Goal: Information Seeking & Learning: Learn about a topic

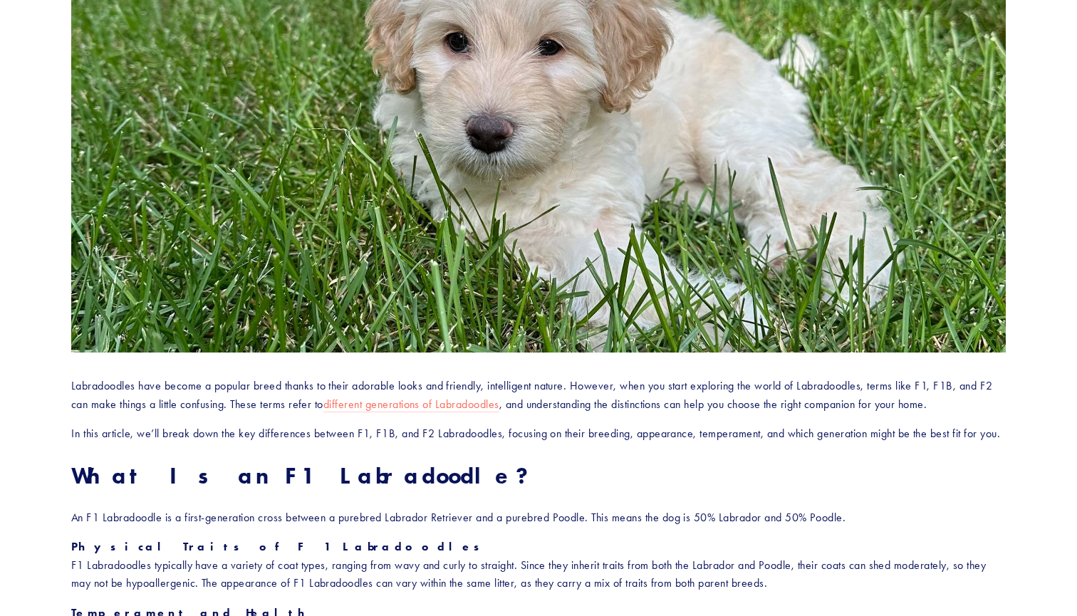
scroll to position [339, 0]
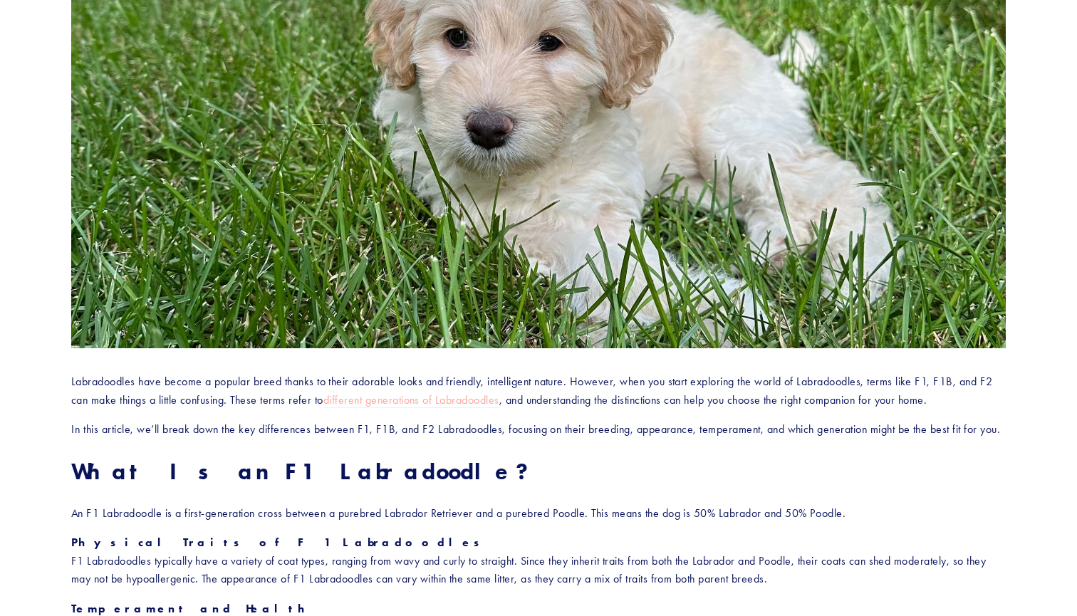
click at [423, 401] on link "different generations of Labradoodles" at bounding box center [411, 400] width 176 height 15
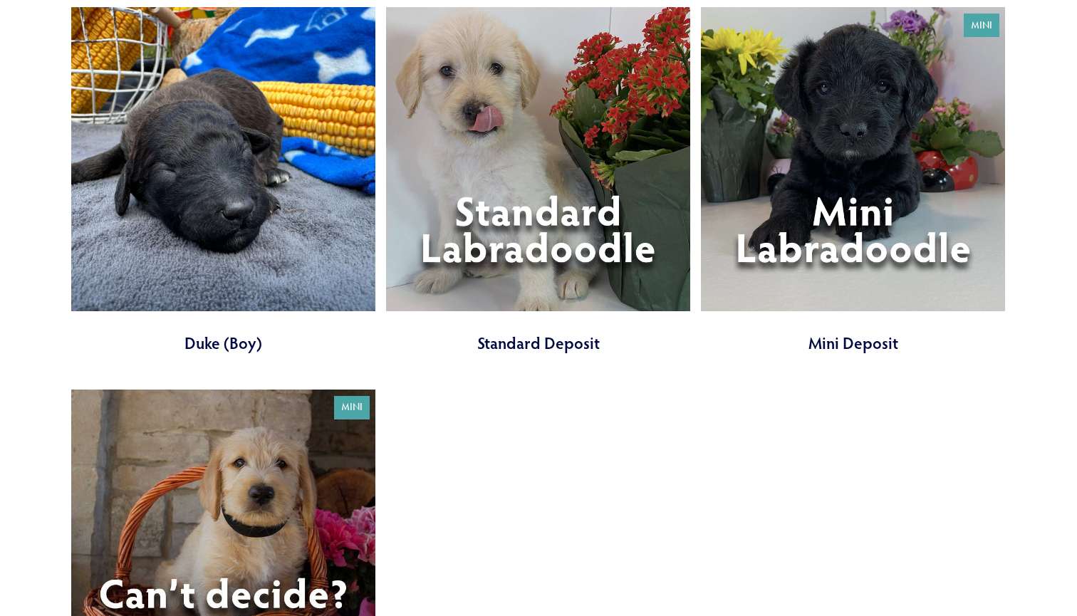
scroll to position [5121, 0]
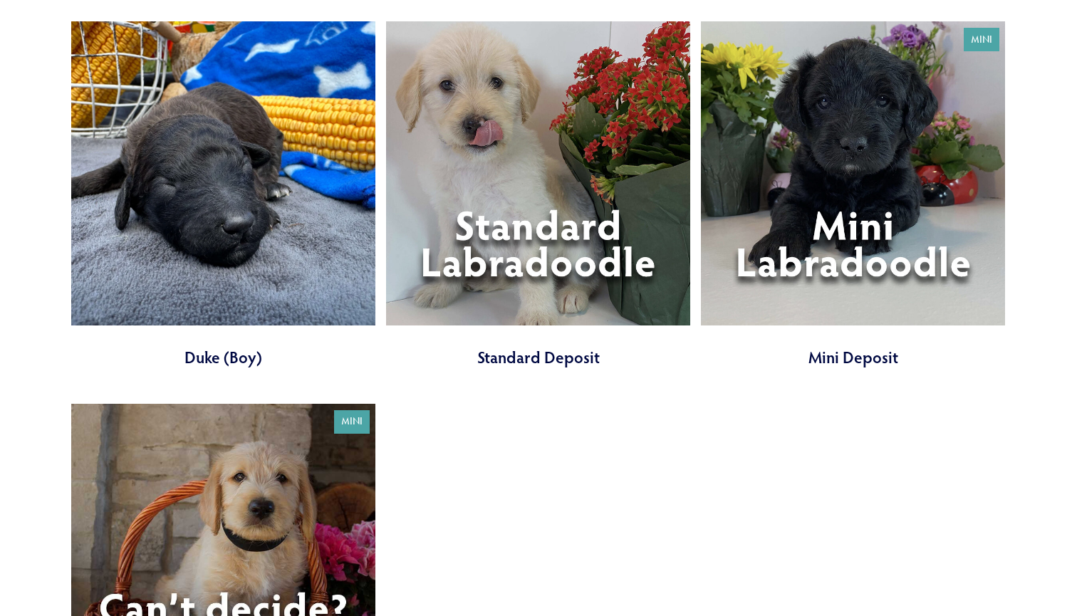
click at [518, 209] on link at bounding box center [538, 194] width 304 height 347
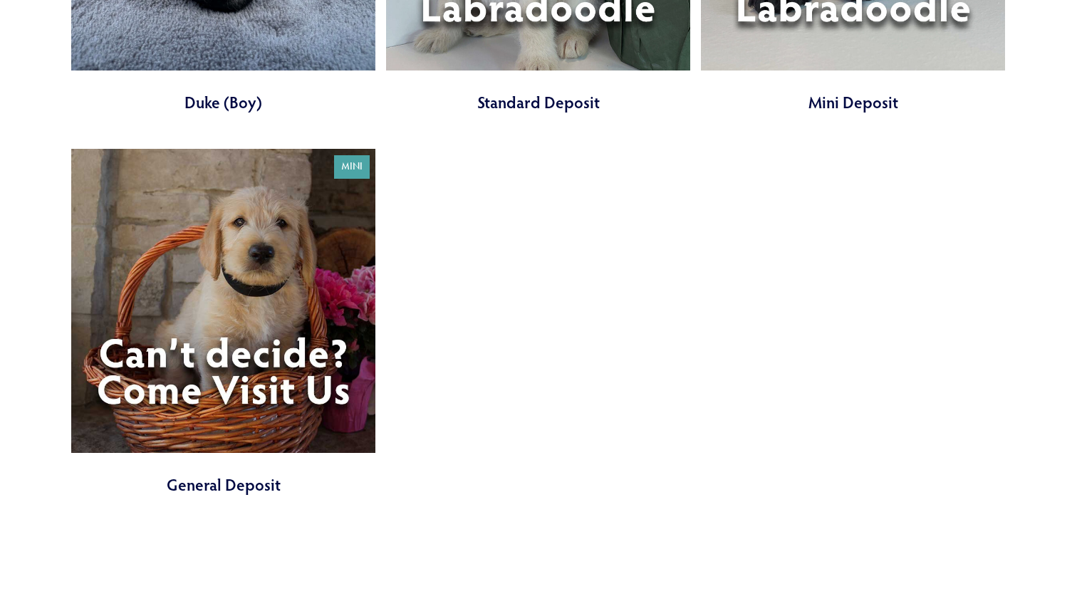
scroll to position [5423, 0]
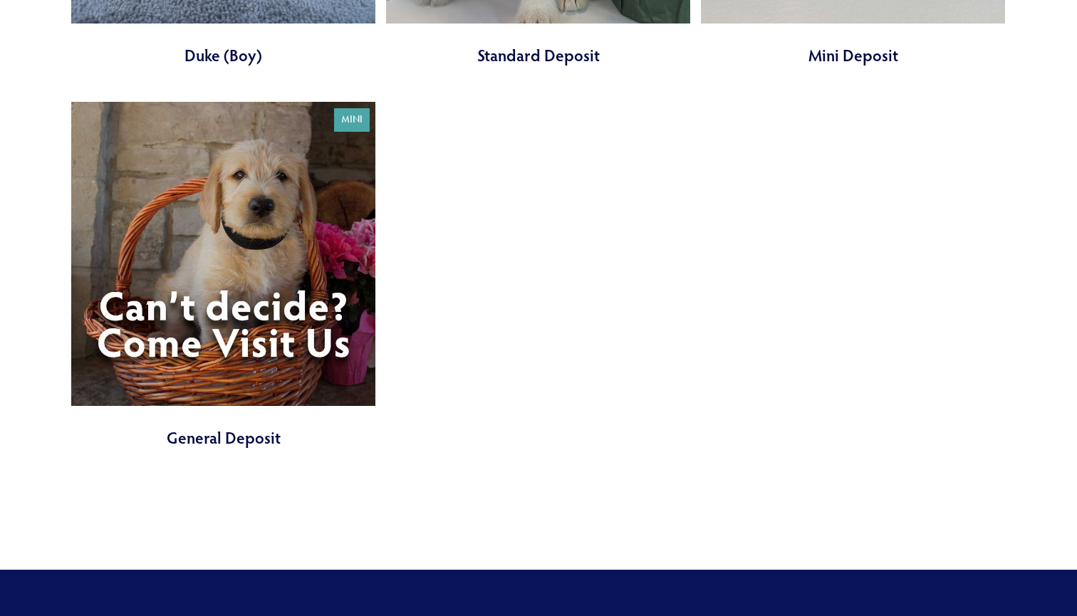
click at [214, 233] on link at bounding box center [223, 275] width 304 height 347
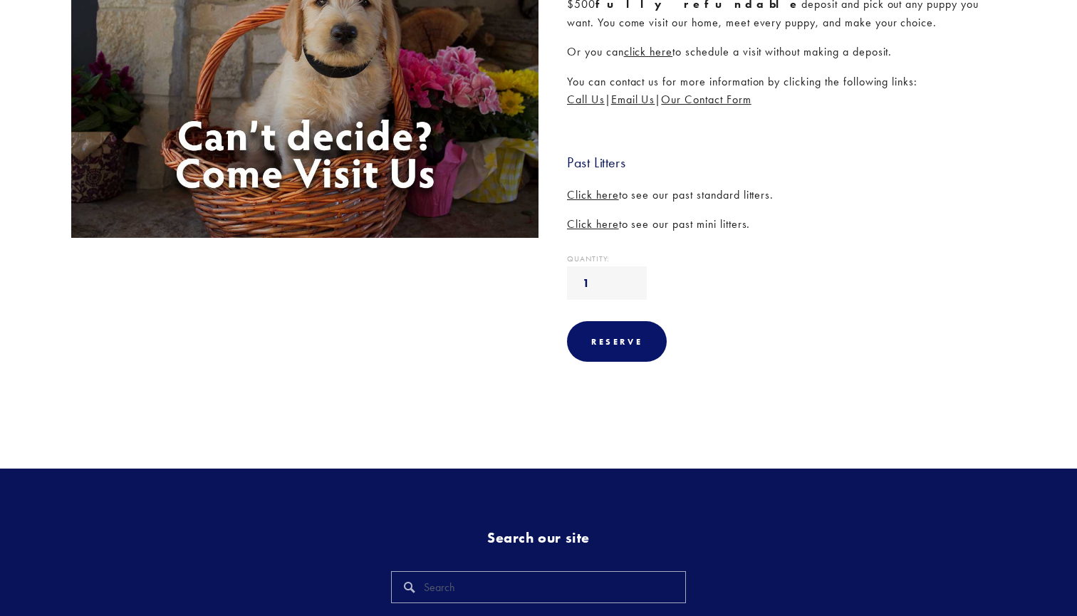
scroll to position [322, 0]
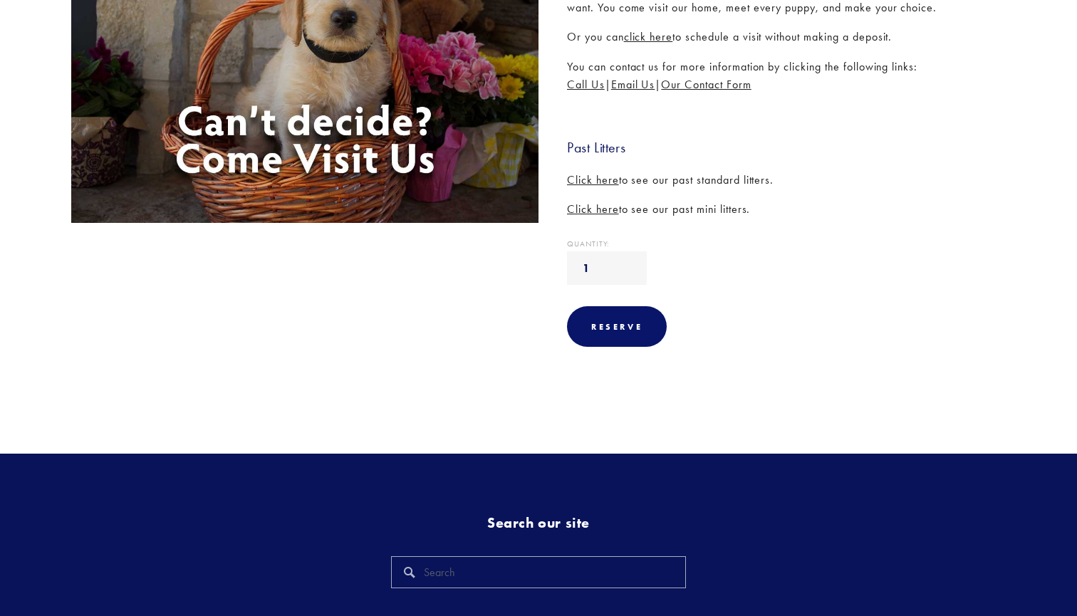
click at [598, 175] on span "Click here" at bounding box center [593, 180] width 52 height 14
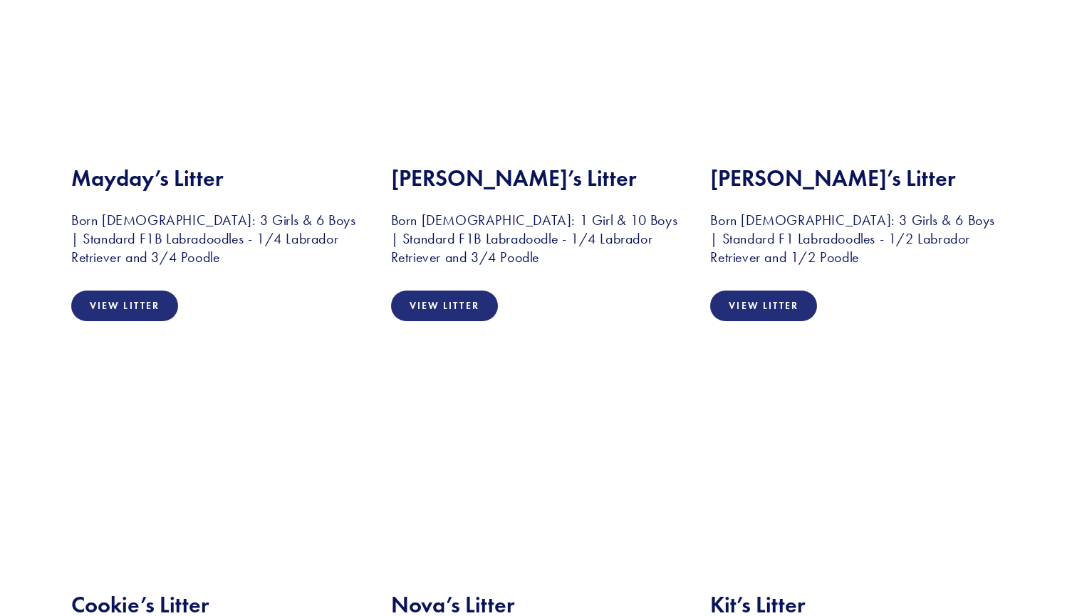
scroll to position [1267, 0]
